Goal: Transaction & Acquisition: Register for event/course

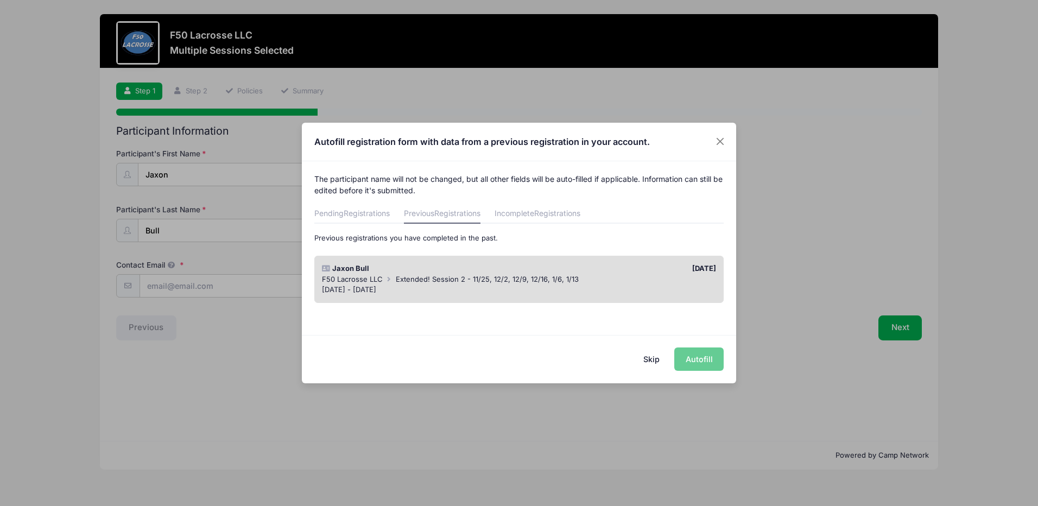
click at [709, 358] on div "Skip Autofill" at bounding box center [519, 359] width 434 height 48
click at [654, 359] on button "Skip" at bounding box center [651, 358] width 39 height 23
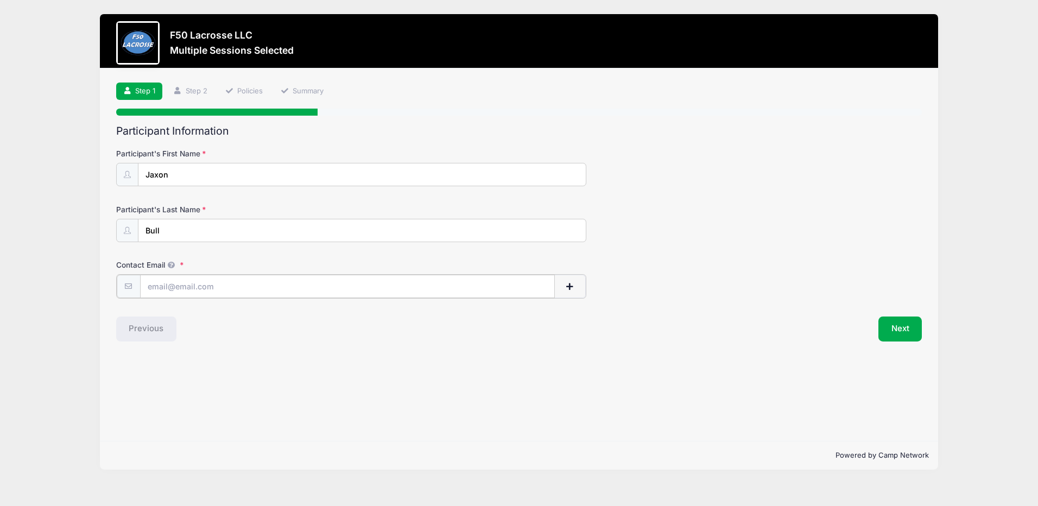
click at [198, 290] on input "Contact Email" at bounding box center [347, 286] width 415 height 23
type input "[EMAIL_ADDRESS][DOMAIN_NAME]"
click at [900, 333] on button "Next" at bounding box center [900, 327] width 44 height 25
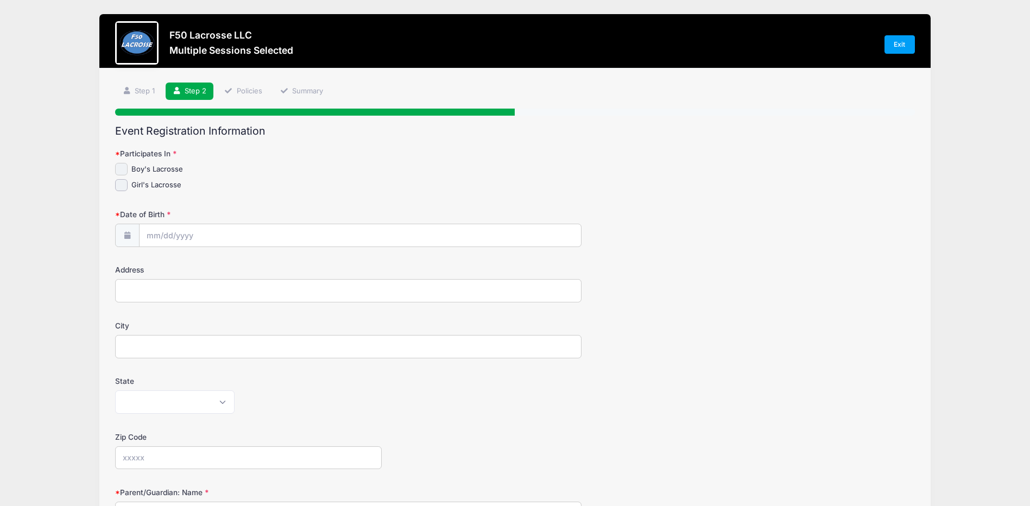
click at [122, 164] on input "Boy's Lacrosse" at bounding box center [121, 169] width 12 height 12
checkbox input "true"
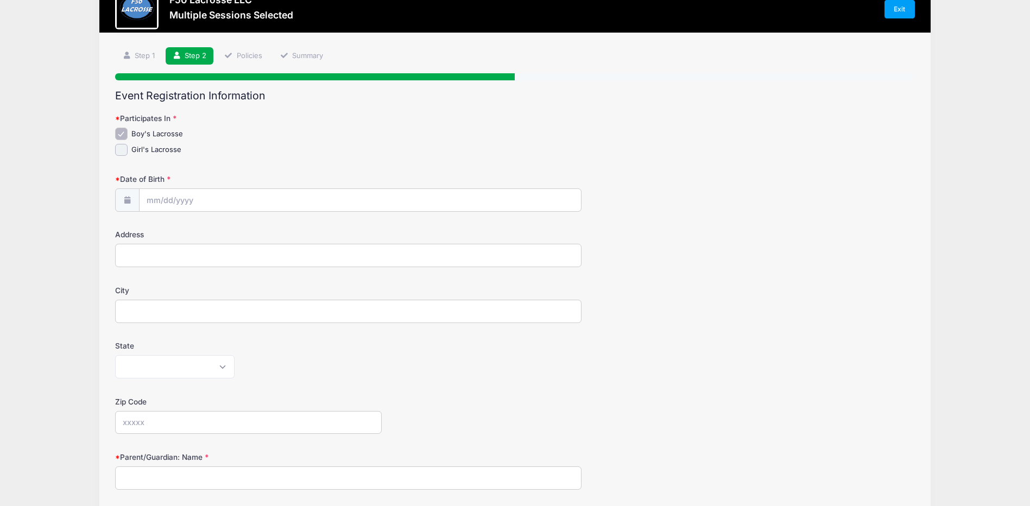
scroll to position [54, 0]
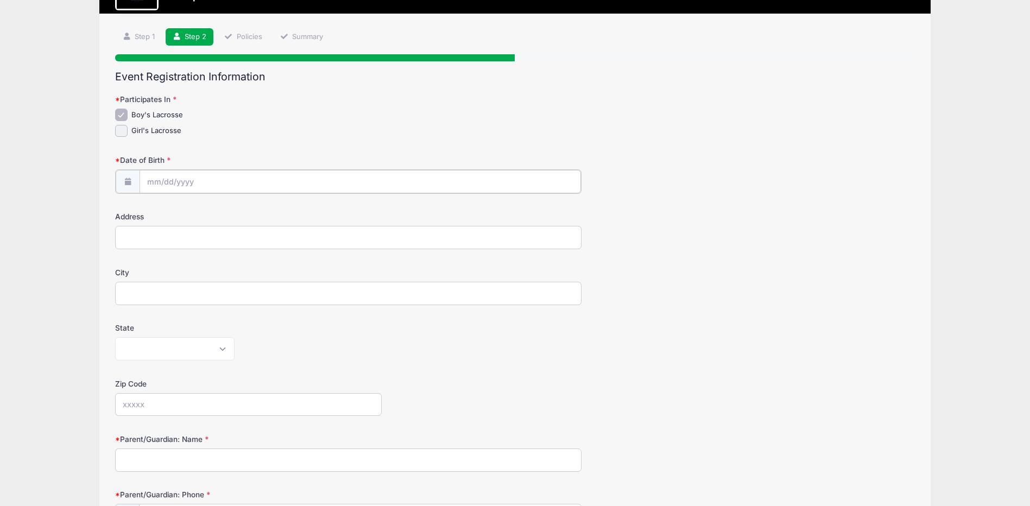
click at [203, 180] on input "Date of Birth" at bounding box center [360, 181] width 442 height 23
click at [188, 211] on select "January February March April May June July August September October November De…" at bounding box center [196, 211] width 48 height 14
click at [261, 211] on div "January February March April May June July August September October November [D…" at bounding box center [215, 207] width 104 height 18
click at [244, 208] on input "2025" at bounding box center [241, 210] width 35 height 16
click at [255, 210] on span at bounding box center [255, 214] width 8 height 8
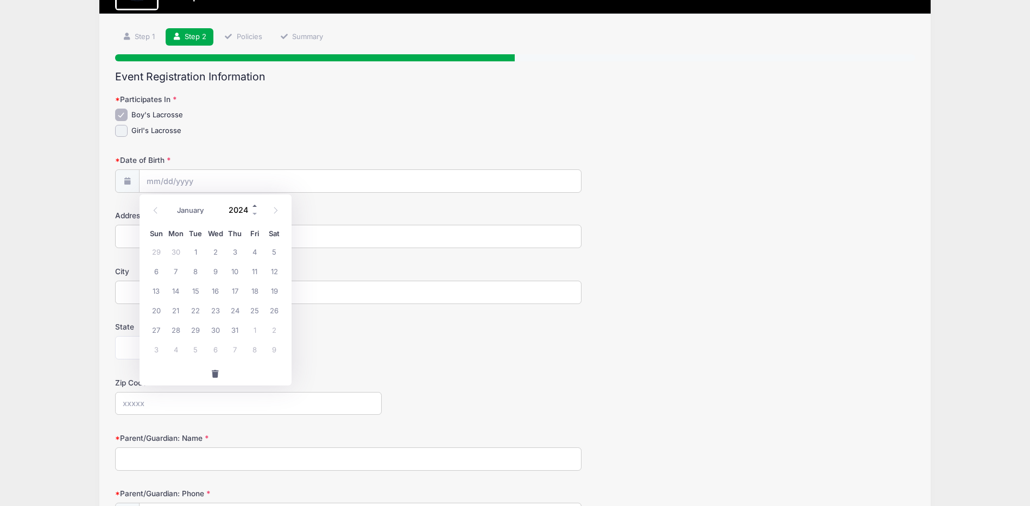
click at [255, 205] on span at bounding box center [255, 206] width 8 height 8
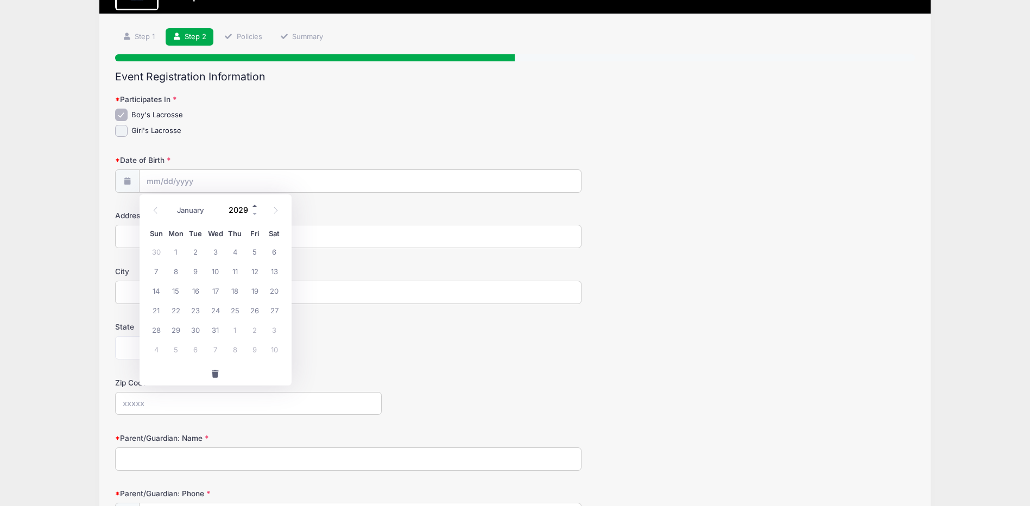
click at [255, 205] on span at bounding box center [255, 206] width 8 height 8
click at [255, 214] on span at bounding box center [255, 214] width 8 height 8
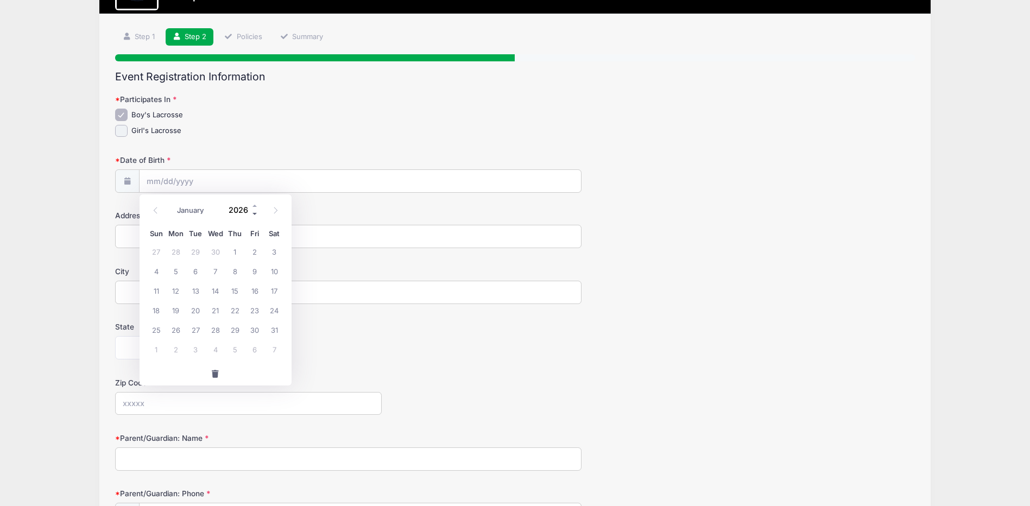
click at [255, 214] on span at bounding box center [255, 214] width 8 height 8
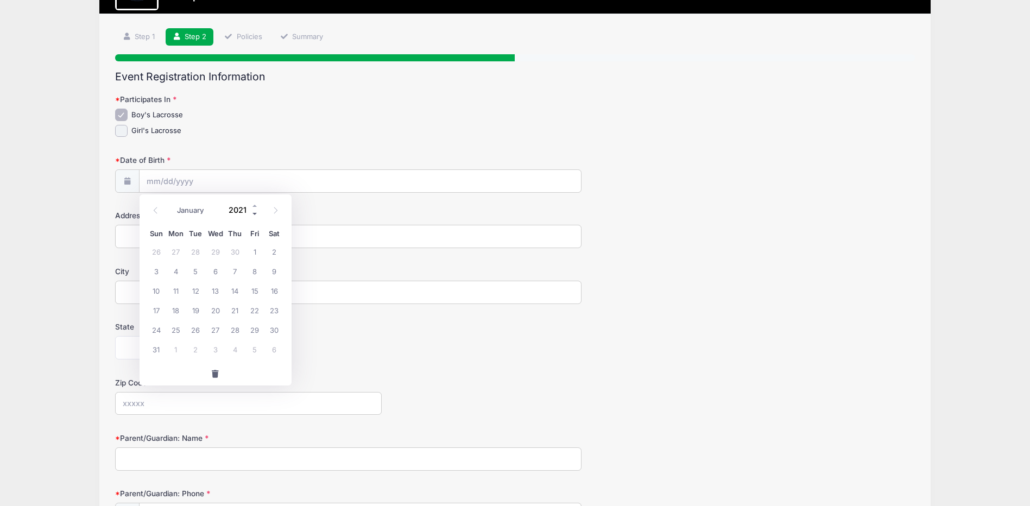
click at [255, 214] on span at bounding box center [255, 214] width 8 height 8
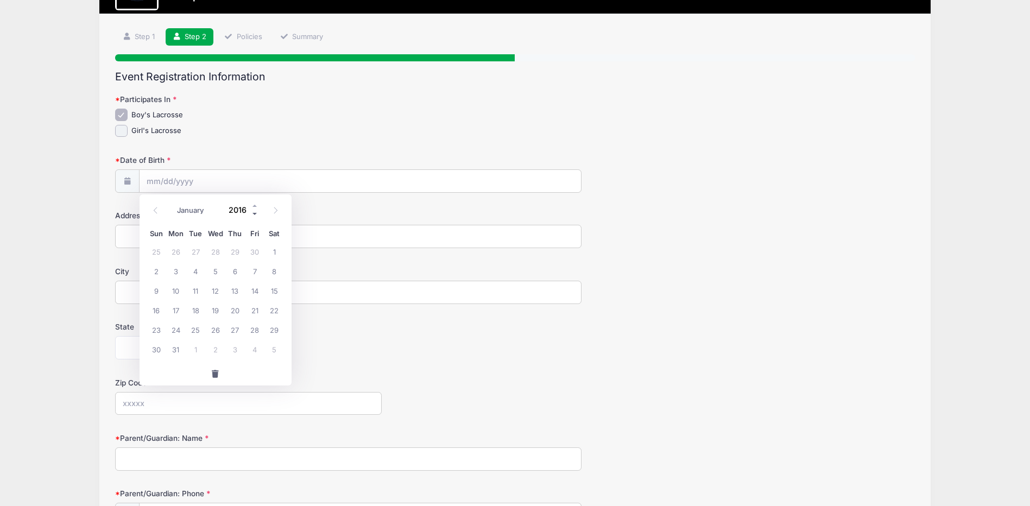
click at [255, 214] on span at bounding box center [255, 214] width 8 height 8
type input "2015"
click at [185, 206] on select "January February March April May June July August September October November De…" at bounding box center [196, 211] width 48 height 14
select select "2"
click at [172, 204] on select "January February March April May June July August September October November De…" at bounding box center [196, 211] width 48 height 14
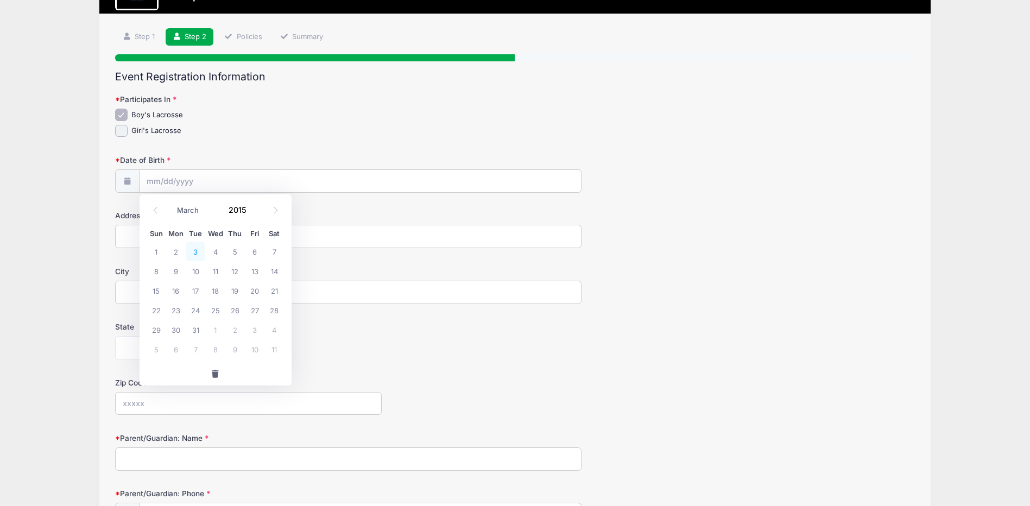
click at [192, 251] on span "3" at bounding box center [196, 252] width 20 height 20
type input "[DATE]"
click at [192, 240] on input "Address" at bounding box center [348, 236] width 466 height 23
type input "[STREET_ADDRESS]"
type input "[GEOGRAPHIC_DATA]"
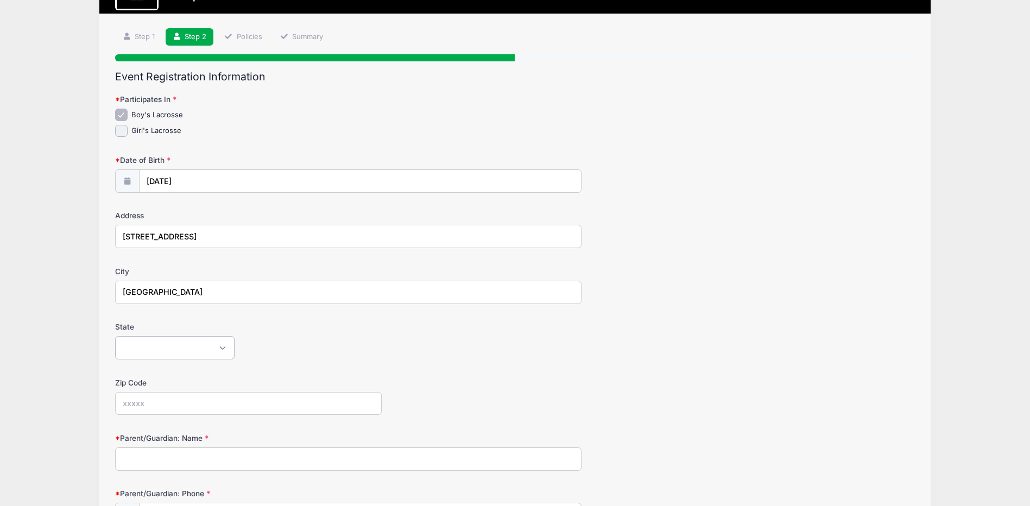
select select "NY"
type input "14425"
type input "[PHONE_NUMBER]"
type input "[EMAIL_ADDRESS][DOMAIN_NAME]"
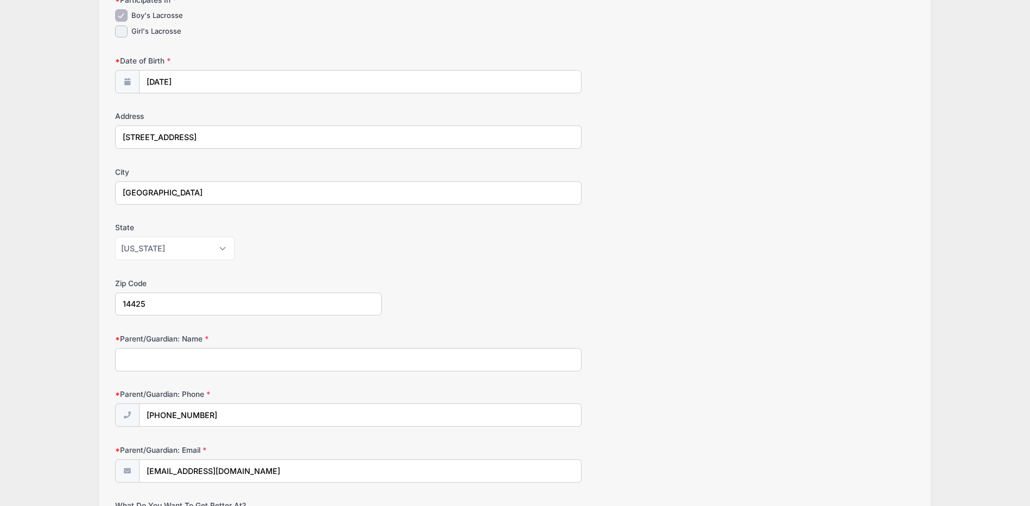
scroll to position [163, 0]
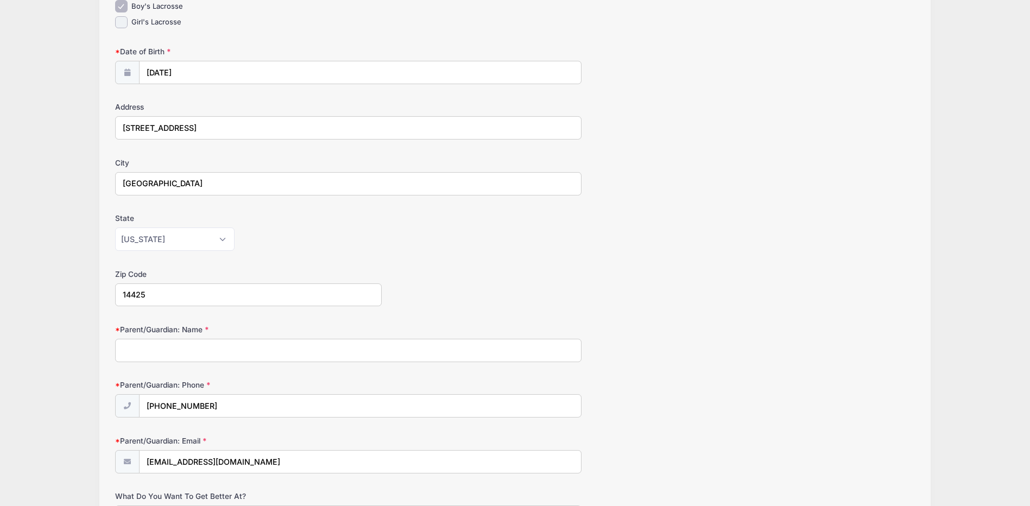
click at [237, 352] on input "Parent/Guardian: Name" at bounding box center [348, 350] width 466 height 23
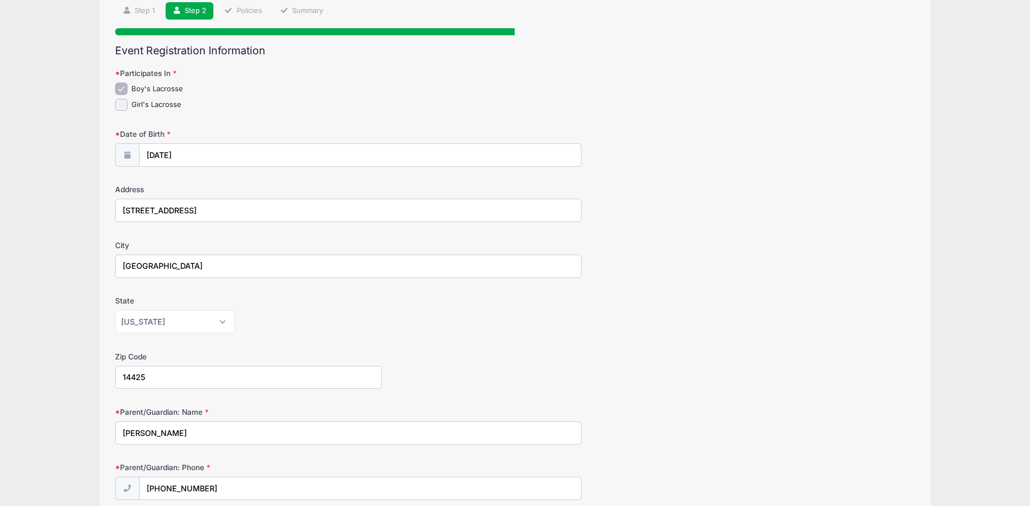
scroll to position [54, 0]
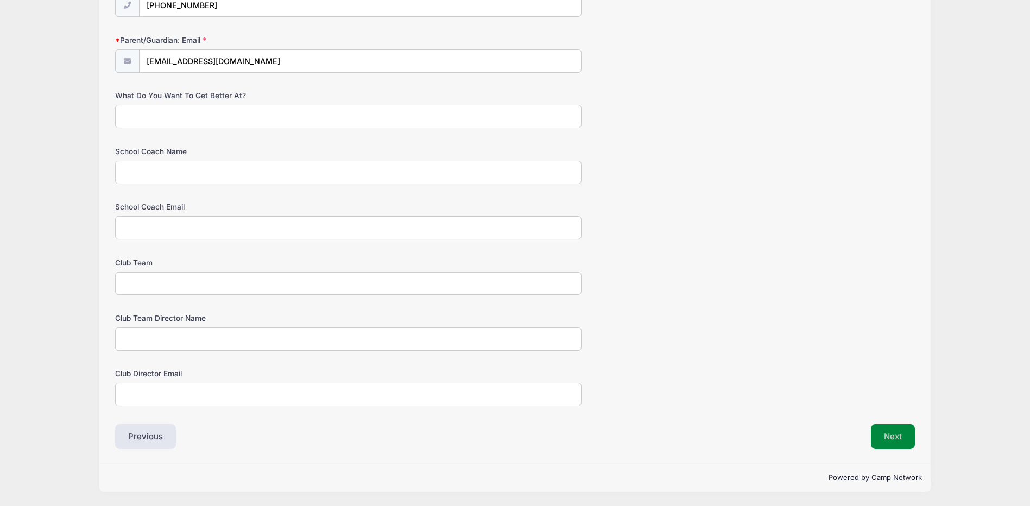
type input "[PERSON_NAME]"
click at [882, 435] on button "Next" at bounding box center [893, 436] width 44 height 25
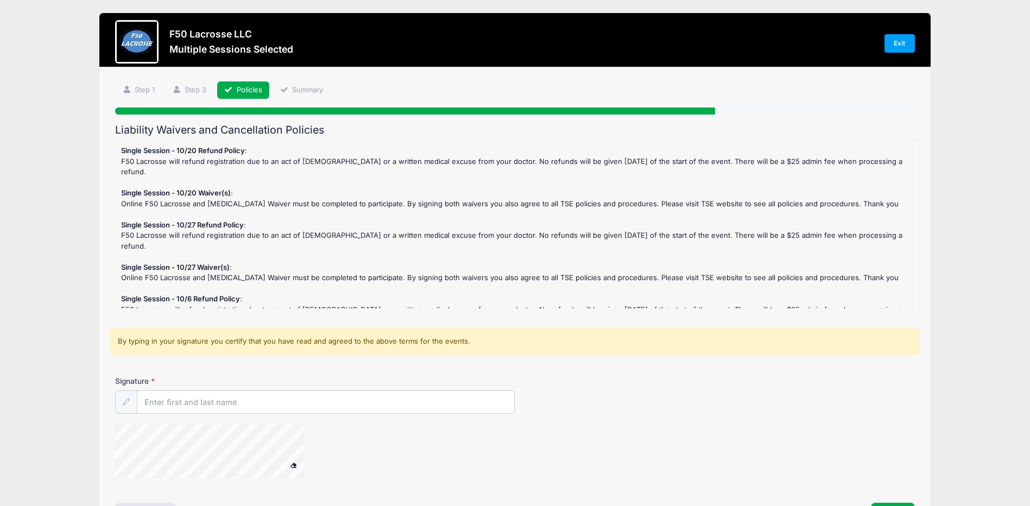
scroll to position [0, 0]
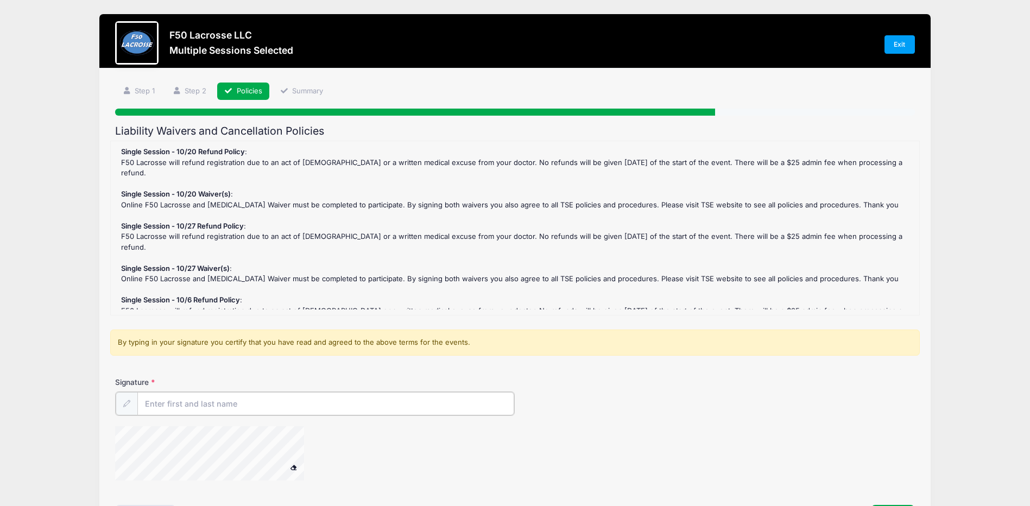
click at [227, 407] on input "Signature" at bounding box center [325, 403] width 377 height 23
type input "[PERSON_NAME]"
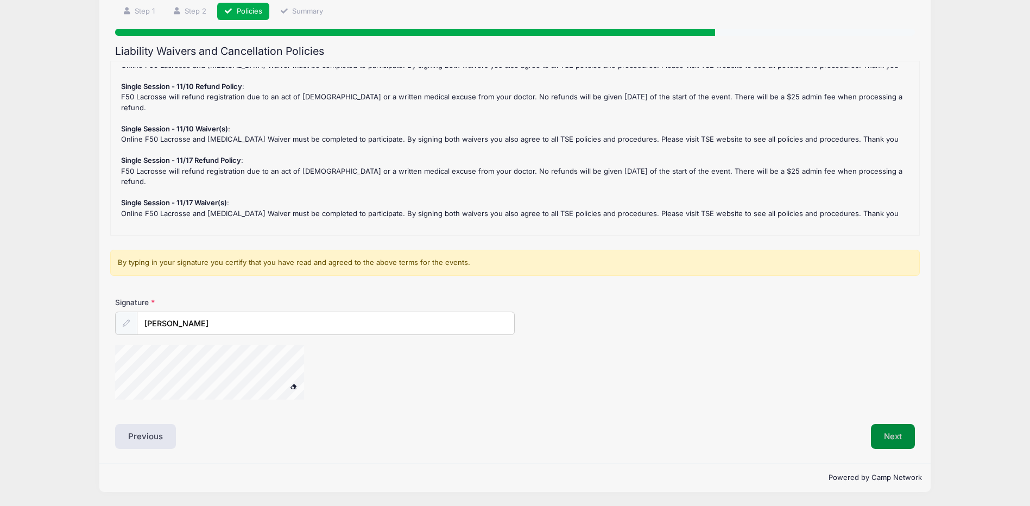
scroll to position [80, 0]
click at [901, 429] on button "Next" at bounding box center [893, 436] width 44 height 25
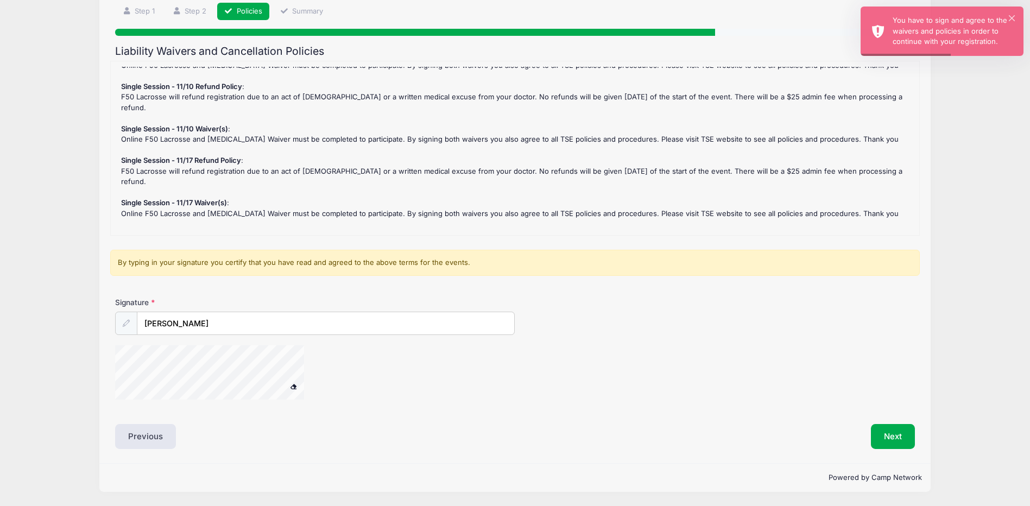
click at [171, 400] on div at bounding box center [223, 374] width 217 height 58
click at [293, 384] on span at bounding box center [293, 386] width 8 height 6
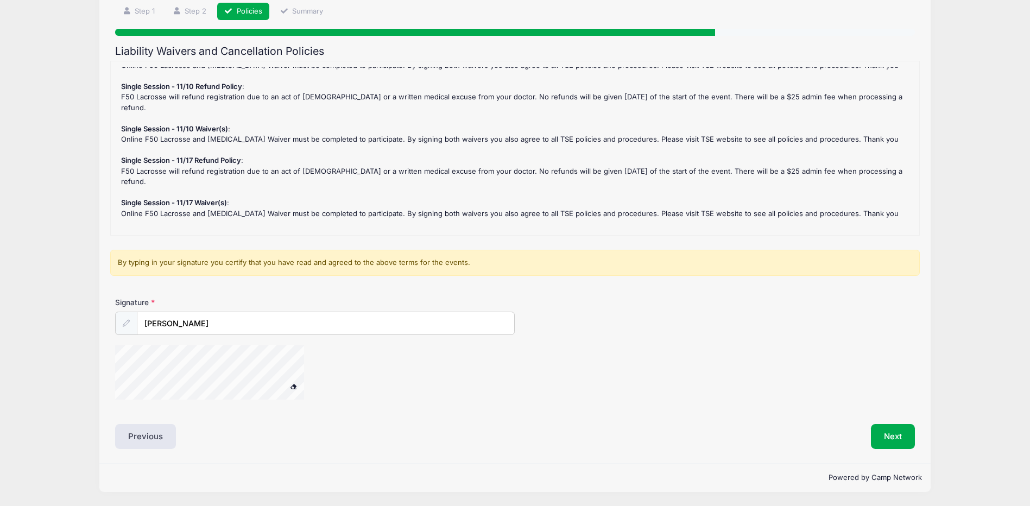
click at [305, 366] on div at bounding box center [223, 374] width 217 height 58
click at [902, 434] on button "Next" at bounding box center [893, 436] width 44 height 25
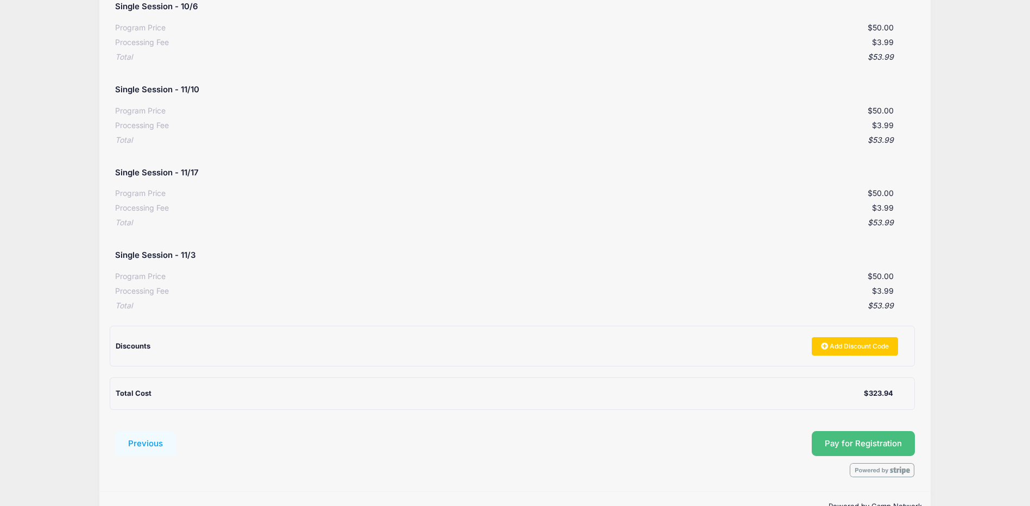
scroll to position [423, 0]
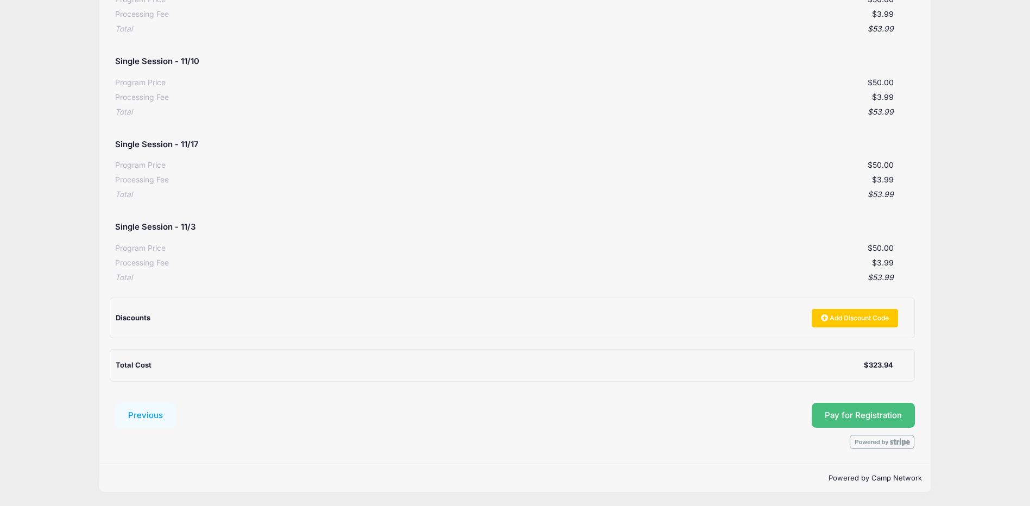
click at [880, 414] on button "Pay for Registration" at bounding box center [862, 415] width 103 height 25
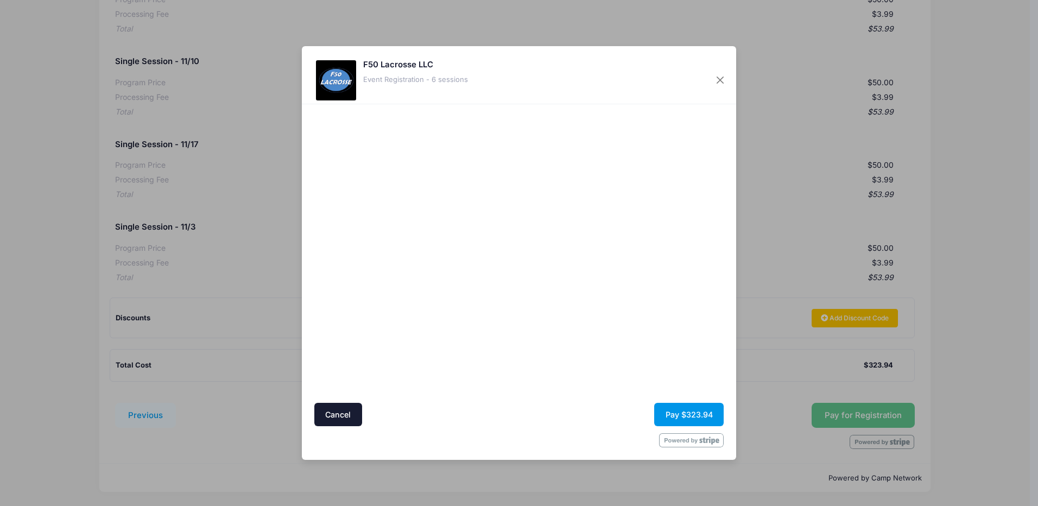
click at [696, 413] on button "Pay $323.94" at bounding box center [688, 414] width 69 height 23
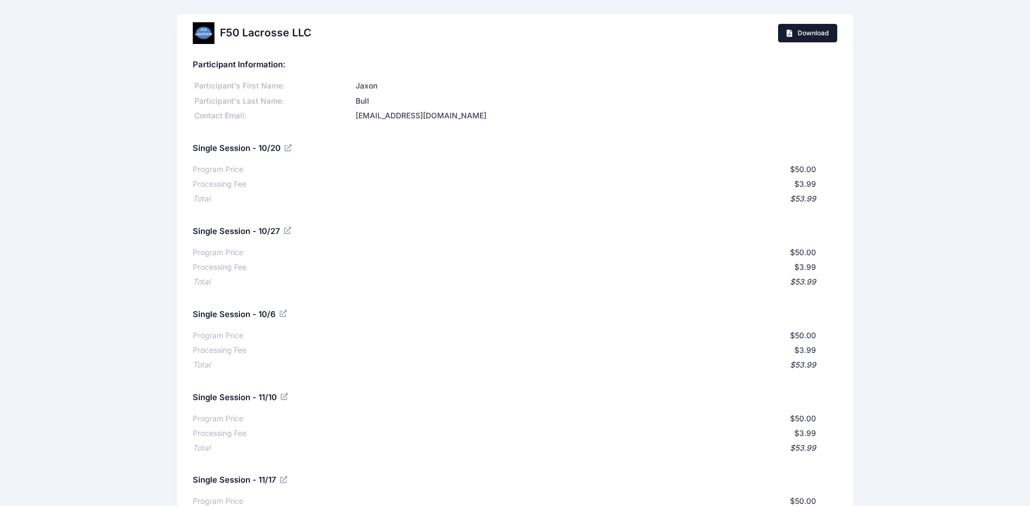
click at [818, 30] on span "Download" at bounding box center [812, 33] width 31 height 8
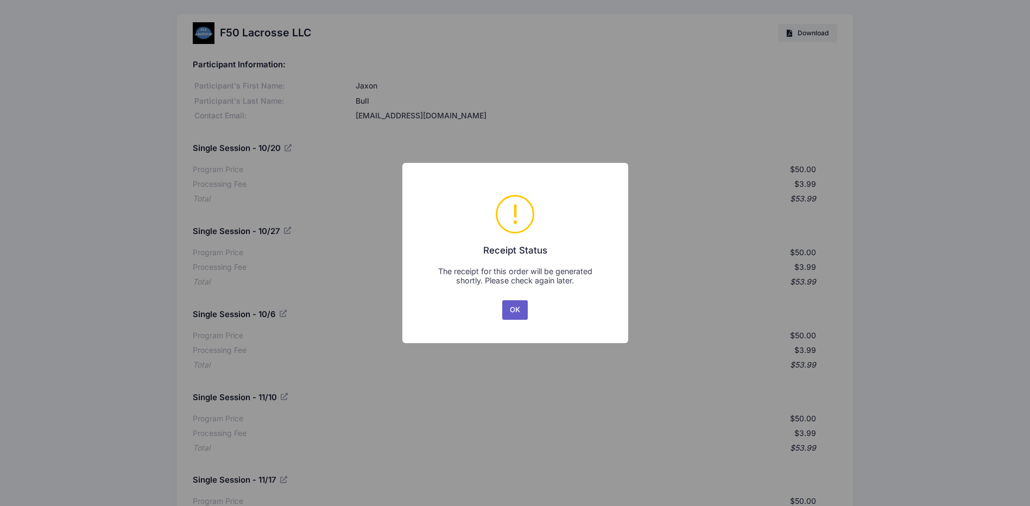
click at [511, 306] on button "OK" at bounding box center [515, 310] width 26 height 20
